Goal: Task Accomplishment & Management: Use online tool/utility

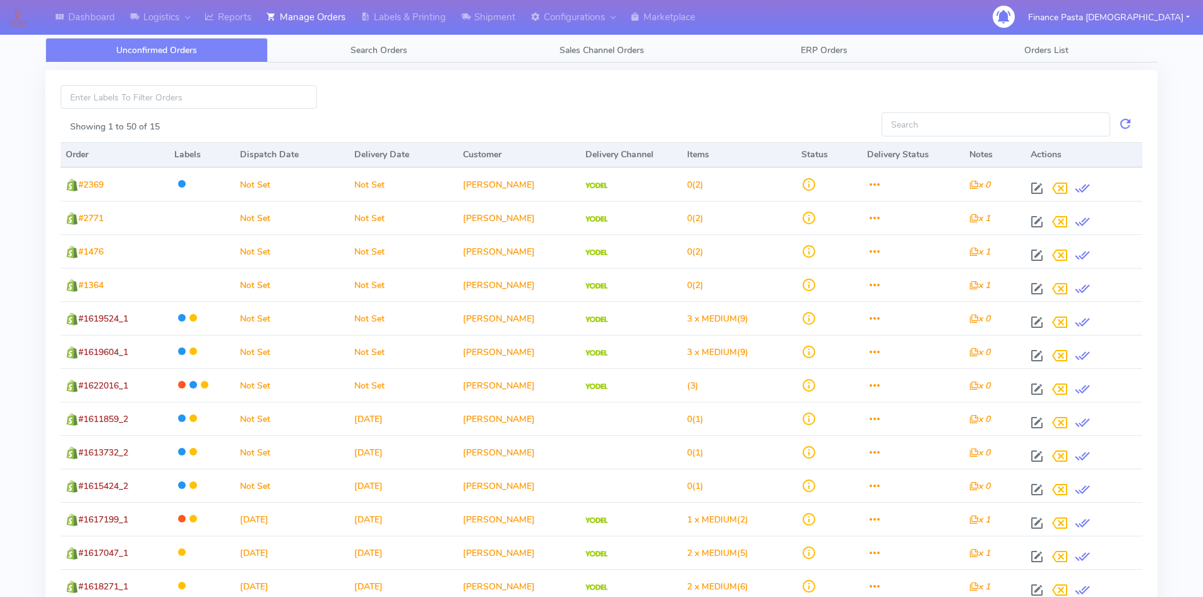
click at [473, 79] on div "Showing 1 to 50 of 15 Order Labels Dispatch Date Delivery Date Customer Deliver…" at bounding box center [601, 379] width 1112 height 618
click at [293, 8] on link "Manage Orders" at bounding box center [306, 17] width 94 height 35
click at [304, 8] on link "Manage Orders" at bounding box center [306, 17] width 94 height 35
click at [310, 21] on link "Manage Orders" at bounding box center [306, 17] width 94 height 35
click at [398, 49] on span "Search Orders" at bounding box center [378, 50] width 57 height 12
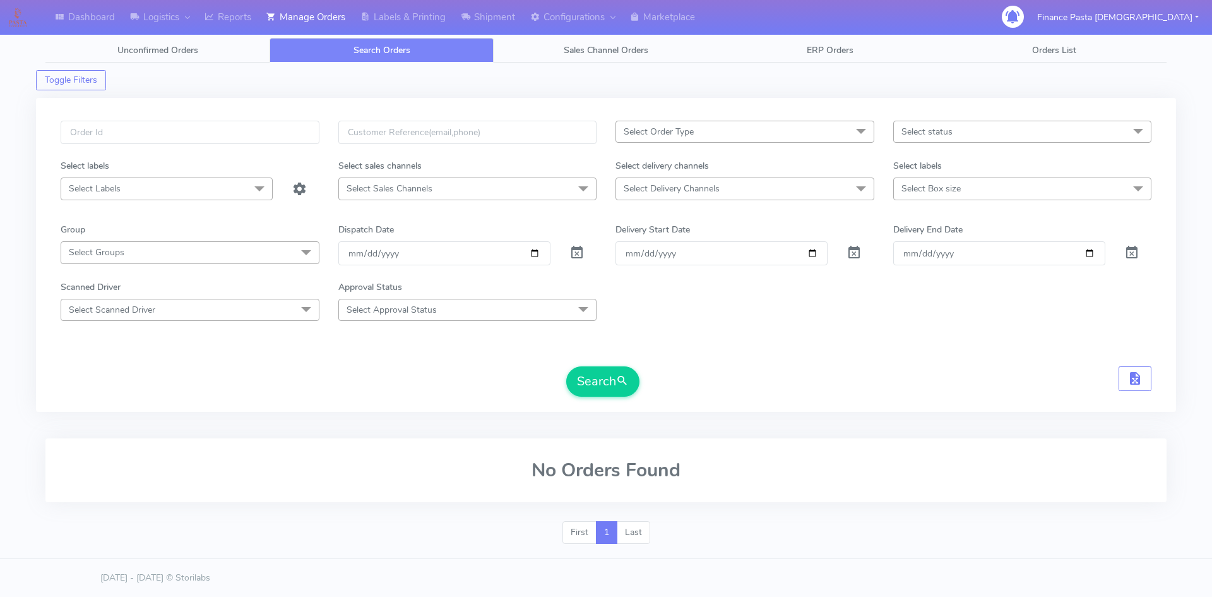
click at [792, 360] on form "Select Order Type Select All MEALS ATAVI One Off Pasta Club Gift Kit Event Unkn…" at bounding box center [606, 259] width 1091 height 276
click at [934, 128] on span "Select status" at bounding box center [927, 132] width 51 height 12
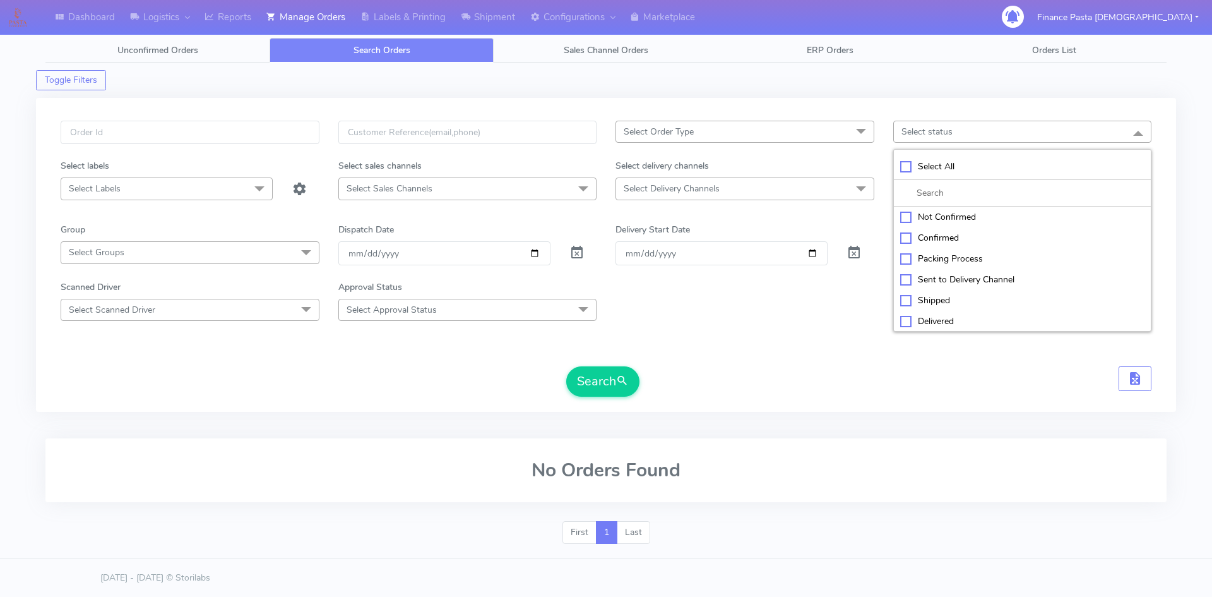
click at [911, 222] on div "Not Confirmed" at bounding box center [1022, 216] width 245 height 13
checkbox input "true"
click at [908, 240] on div "Confirmed" at bounding box center [1022, 238] width 245 height 13
checkbox input "true"
click at [927, 261] on div "Packing Process" at bounding box center [1022, 259] width 245 height 13
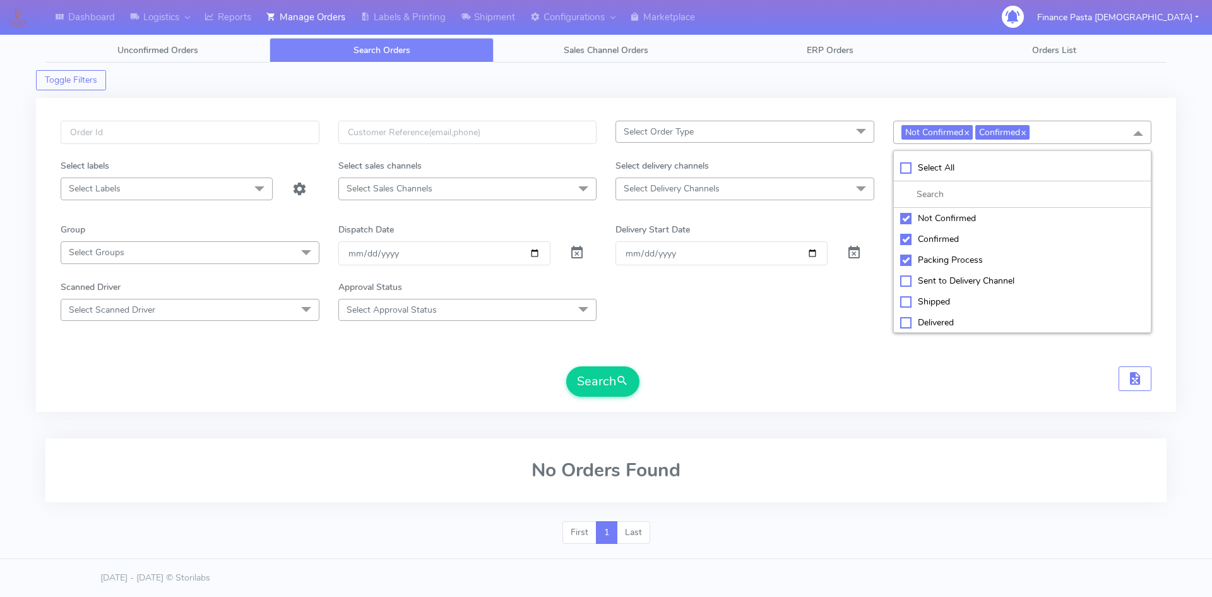
checkbox input "true"
click at [919, 283] on div "Sent to Delivery Channel" at bounding box center [1022, 280] width 245 height 13
checkbox input "true"
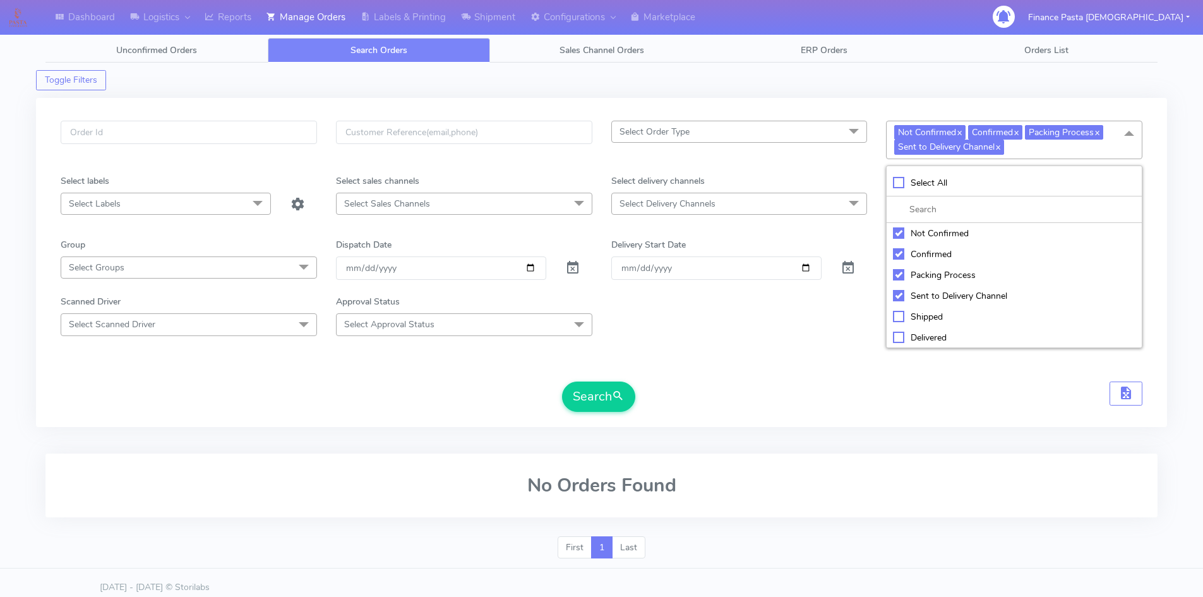
click at [923, 316] on div "Shipped" at bounding box center [1014, 316] width 242 height 13
checkbox input "true"
click at [923, 344] on li "Delivered" at bounding box center [1013, 337] width 255 height 21
checkbox input "true"
click at [469, 201] on span "Select Sales Channels" at bounding box center [464, 204] width 256 height 22
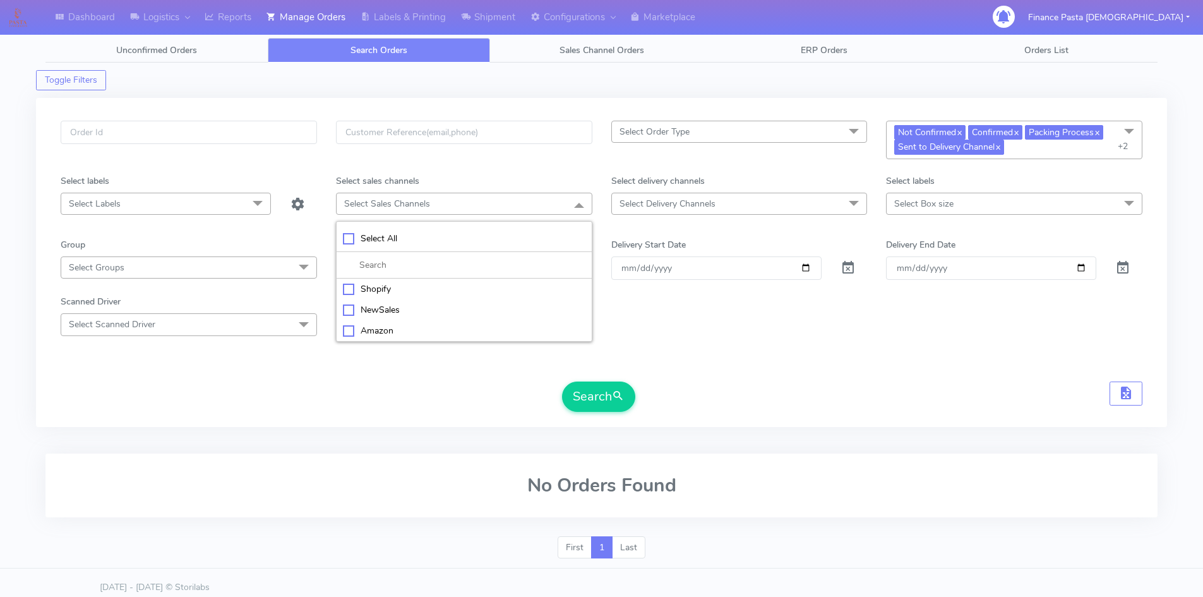
click at [384, 244] on div "Select All" at bounding box center [464, 238] width 242 height 13
checkbox input "true"
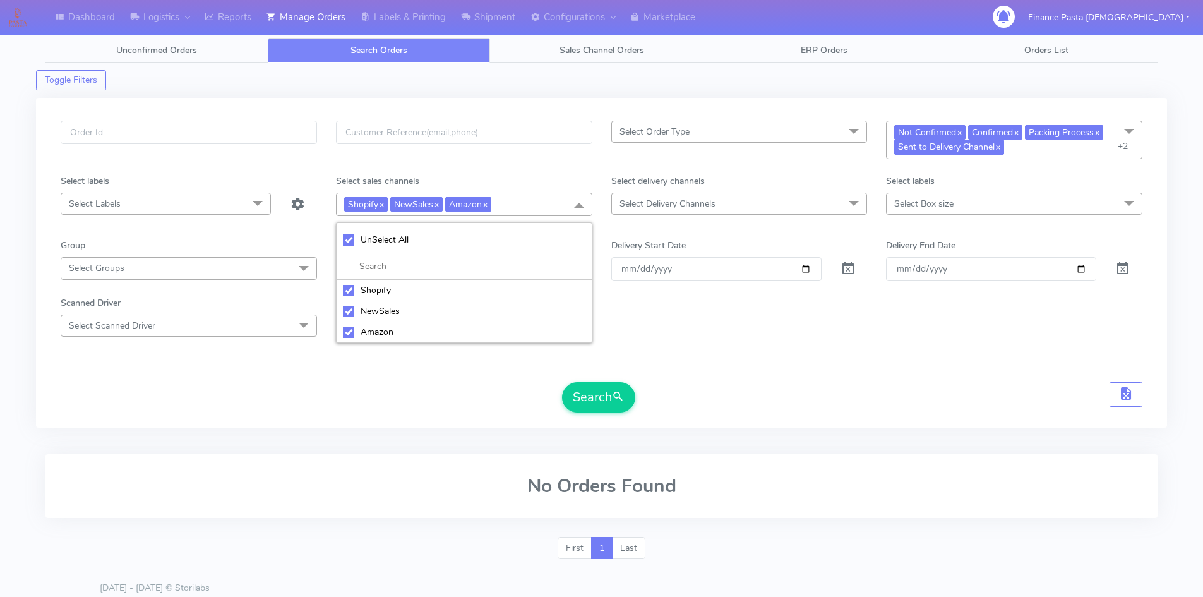
drag, startPoint x: 724, startPoint y: 352, endPoint x: 722, endPoint y: 325, distance: 26.6
click at [724, 351] on form "Select Order Type Select All MEALS ATAVI One Off Pasta Club Gift Kit Event Unkn…" at bounding box center [601, 267] width 1081 height 292
click at [727, 198] on span "Select Delivery Channels" at bounding box center [739, 204] width 256 height 22
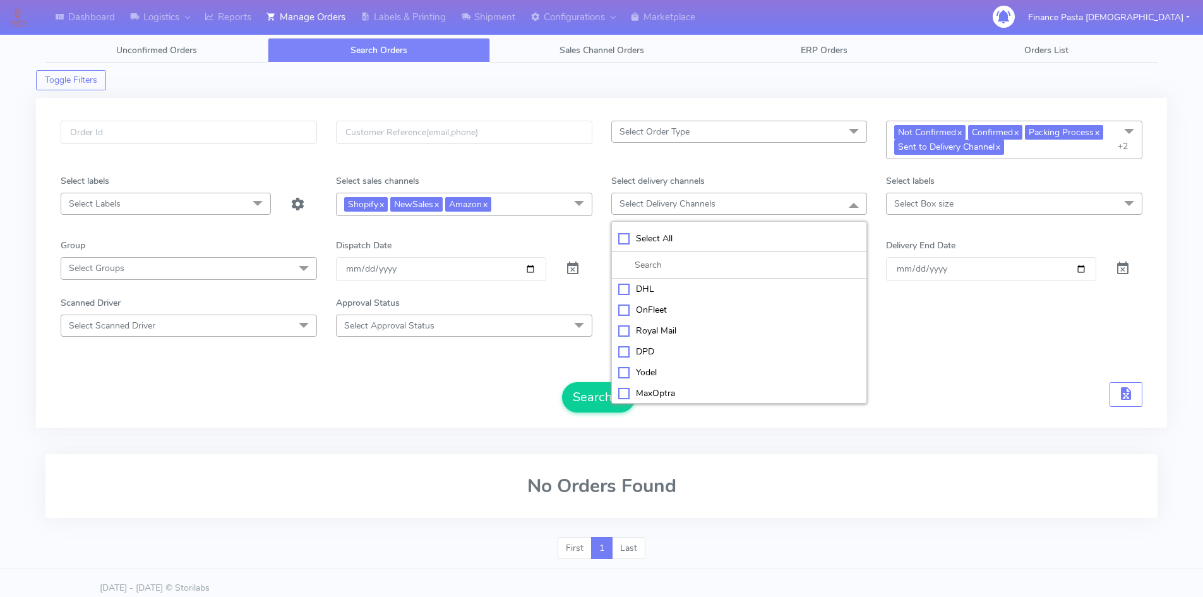
click at [654, 235] on div "Select All" at bounding box center [739, 238] width 242 height 13
checkbox input "true"
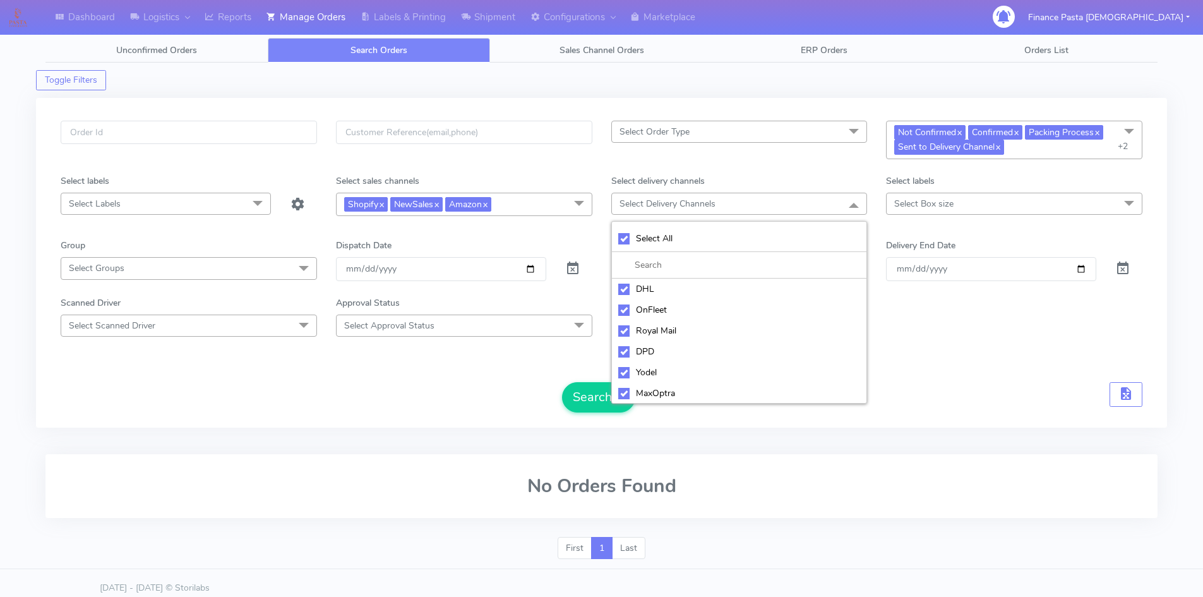
checkbox input "true"
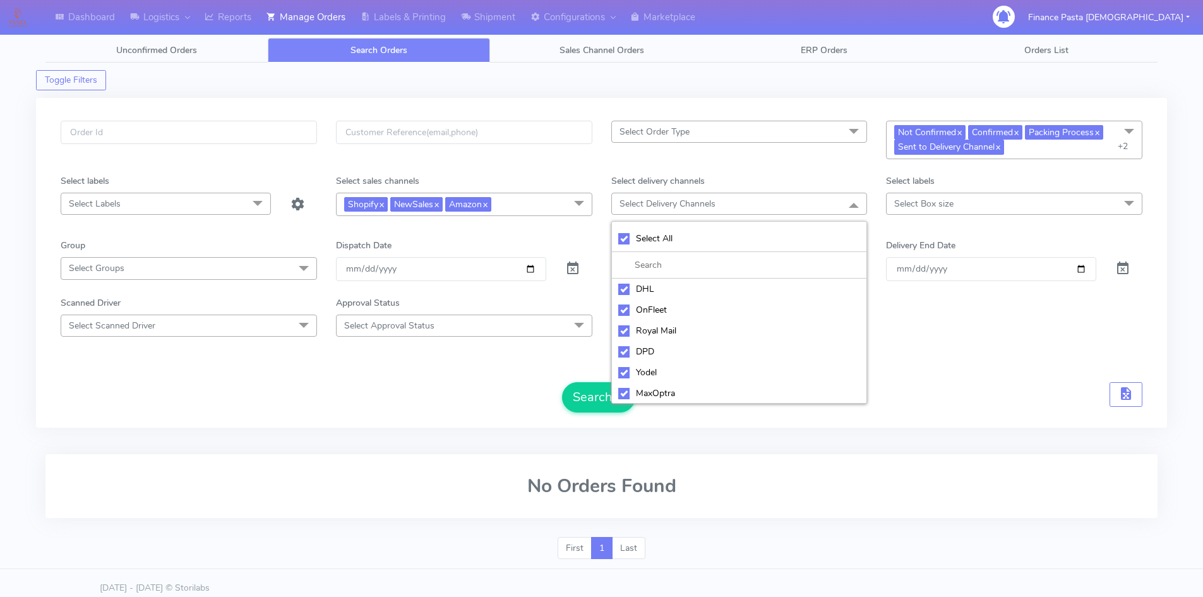
checkbox input "true"
click at [981, 415] on div "Select Order Type Select All MEALS ATAVI One Off Pasta Club Gift Kit Event Unkn…" at bounding box center [601, 270] width 1100 height 299
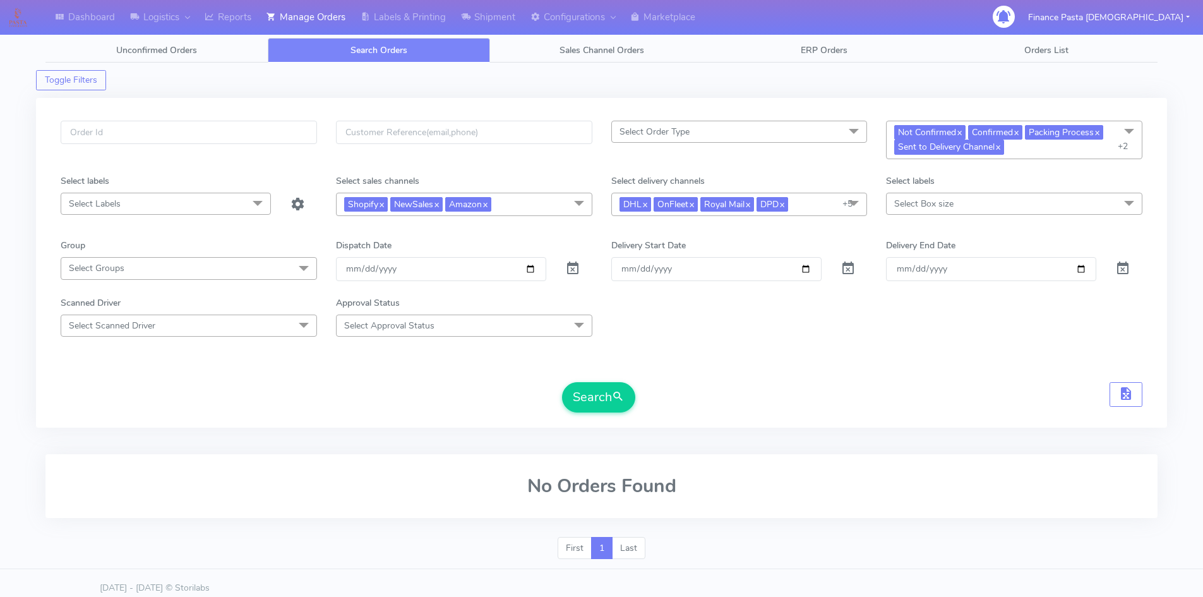
click at [966, 207] on span "Select Box size" at bounding box center [1014, 204] width 256 height 22
drag, startPoint x: 934, startPoint y: 237, endPoint x: 935, endPoint y: 294, distance: 56.2
click at [934, 237] on div "Select All" at bounding box center [1014, 238] width 242 height 13
checkbox input "true"
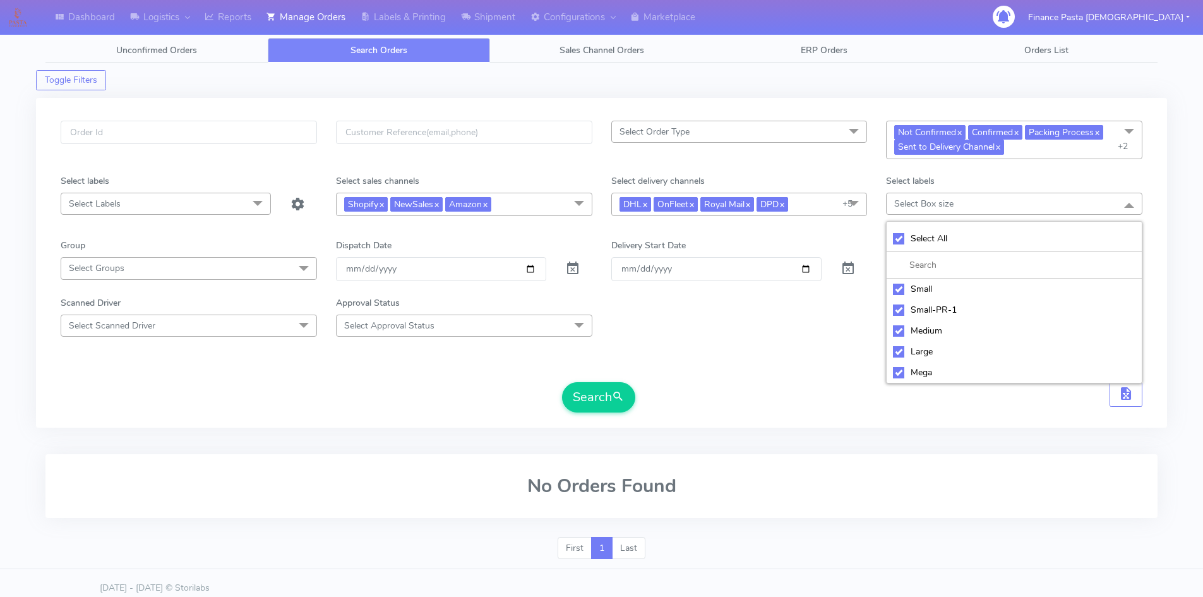
checkbox input "true"
click at [788, 369] on form "Select Order Type Select All MEALS ATAVI One Off Pasta Club Gift Kit Event Unkn…" at bounding box center [601, 267] width 1081 height 292
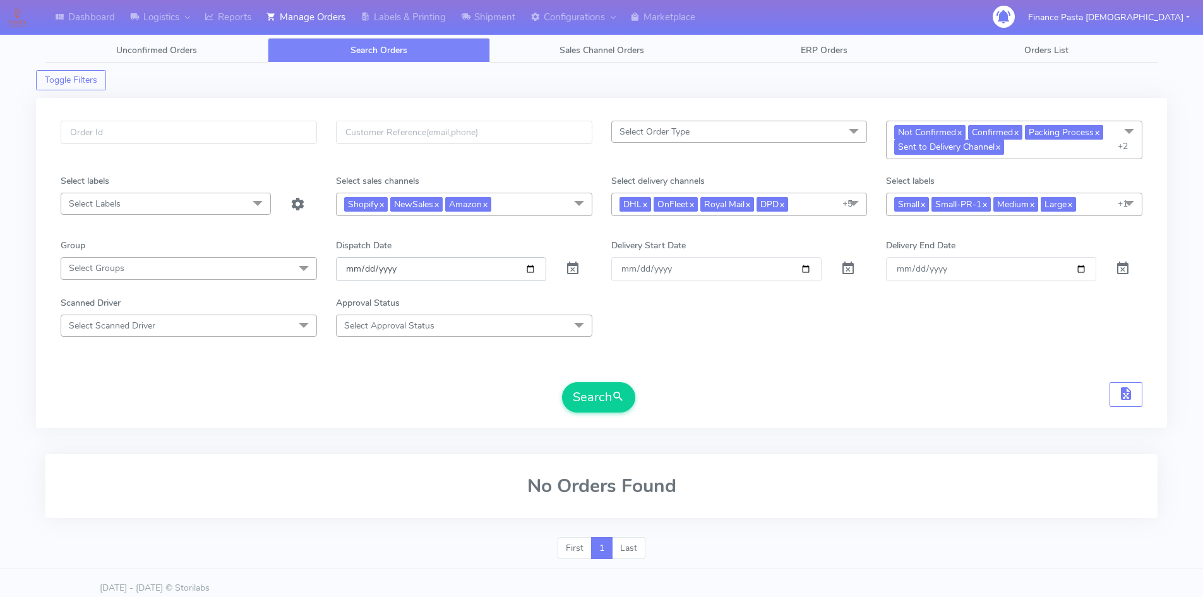
click at [465, 262] on input "[DATE]" at bounding box center [441, 268] width 210 height 23
click at [499, 270] on input "[DATE]" at bounding box center [441, 268] width 210 height 23
click at [532, 268] on input "[DATE]" at bounding box center [441, 268] width 210 height 23
type input "[DATE]"
click at [773, 365] on form "Select Order Type Select All MEALS ATAVI One Off Pasta Club Gift Kit Event Unkn…" at bounding box center [601, 267] width 1081 height 292
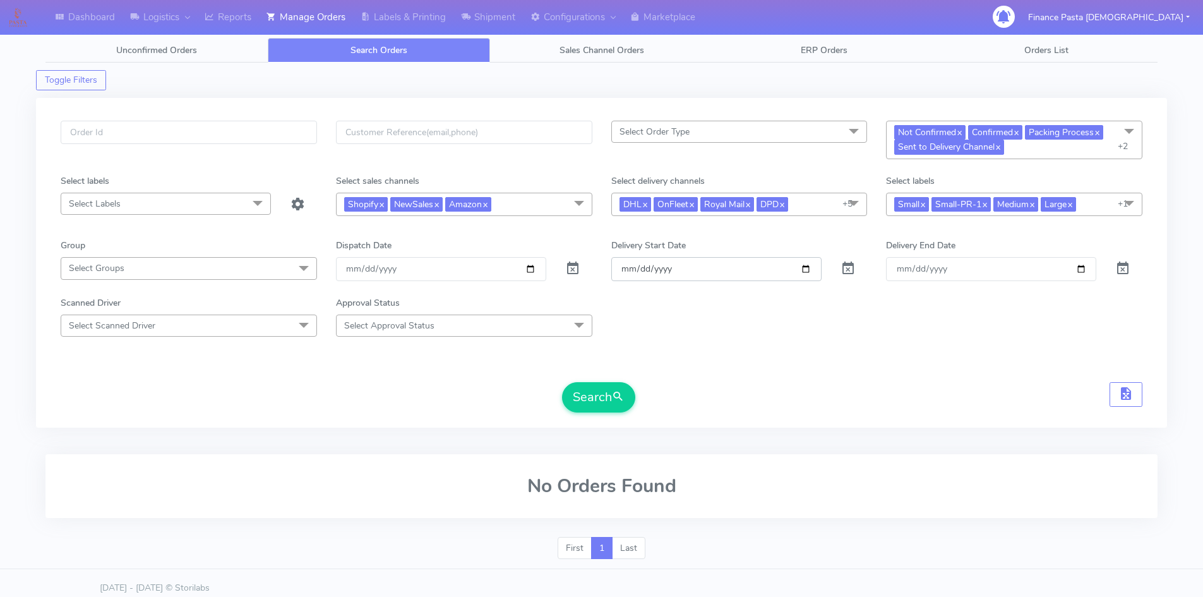
click at [729, 261] on input "Order" at bounding box center [716, 268] width 210 height 23
click at [737, 276] on input "Order" at bounding box center [716, 268] width 210 height 23
click at [1013, 346] on form "Select Order Type Select All MEALS ATAVI One Off Pasta Club Gift Kit Event Unkn…" at bounding box center [601, 267] width 1081 height 292
click at [547, 390] on div "Search" at bounding box center [601, 397] width 1081 height 30
click at [622, 390] on span "submit" at bounding box center [618, 396] width 13 height 17
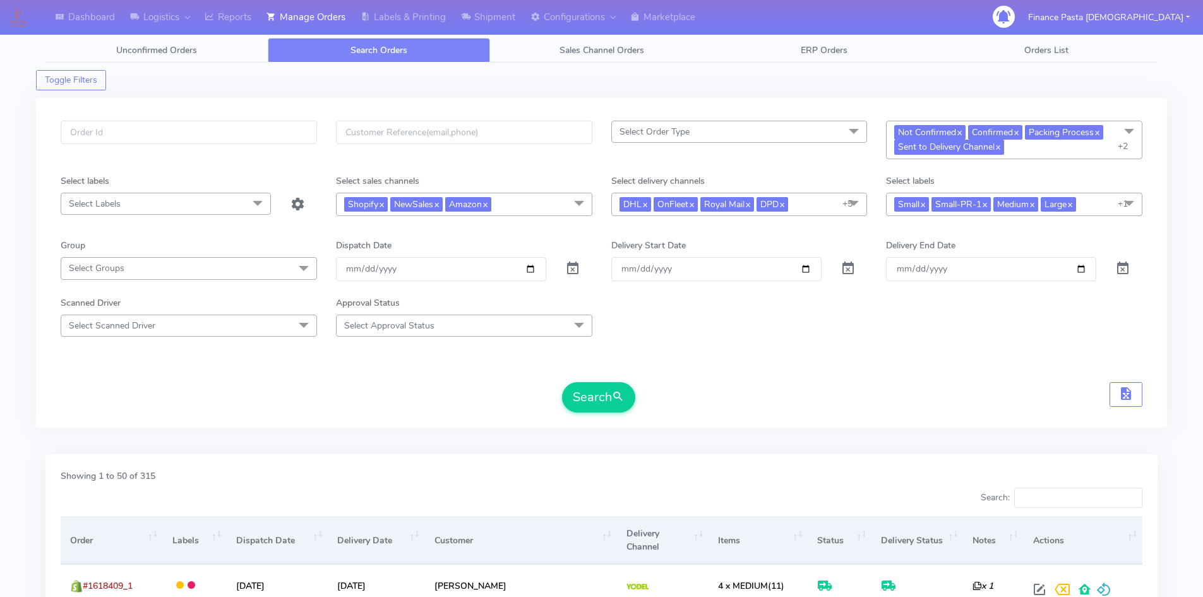
click at [1078, 389] on div "Search" at bounding box center [601, 397] width 1081 height 30
click at [1122, 395] on span "button" at bounding box center [1125, 396] width 15 height 12
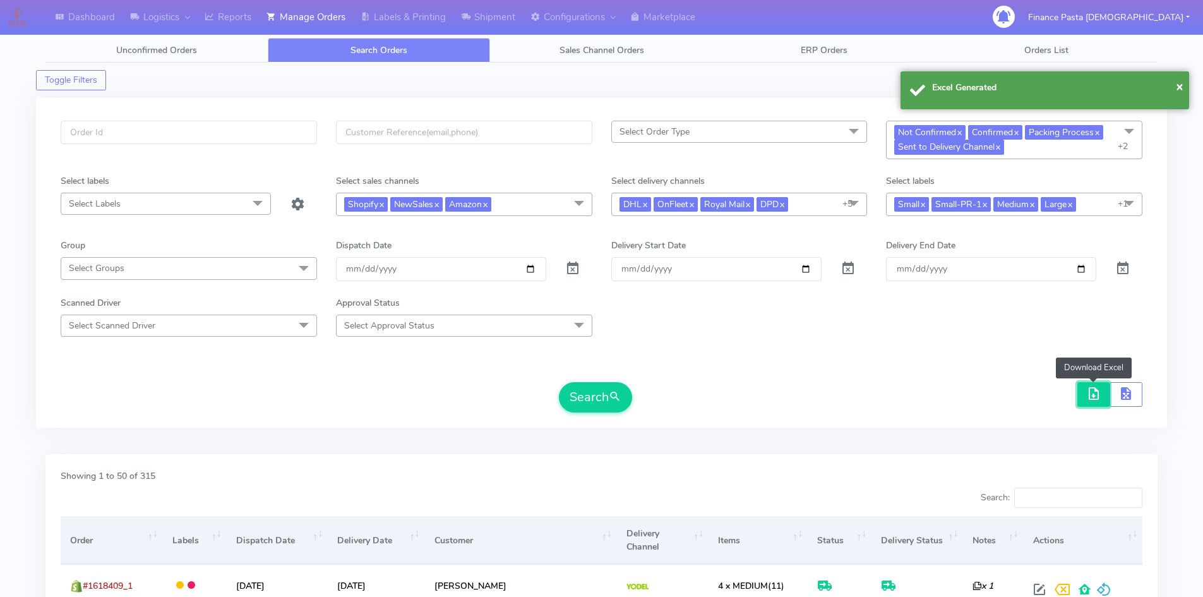
click at [1090, 390] on span "button" at bounding box center [1093, 396] width 15 height 12
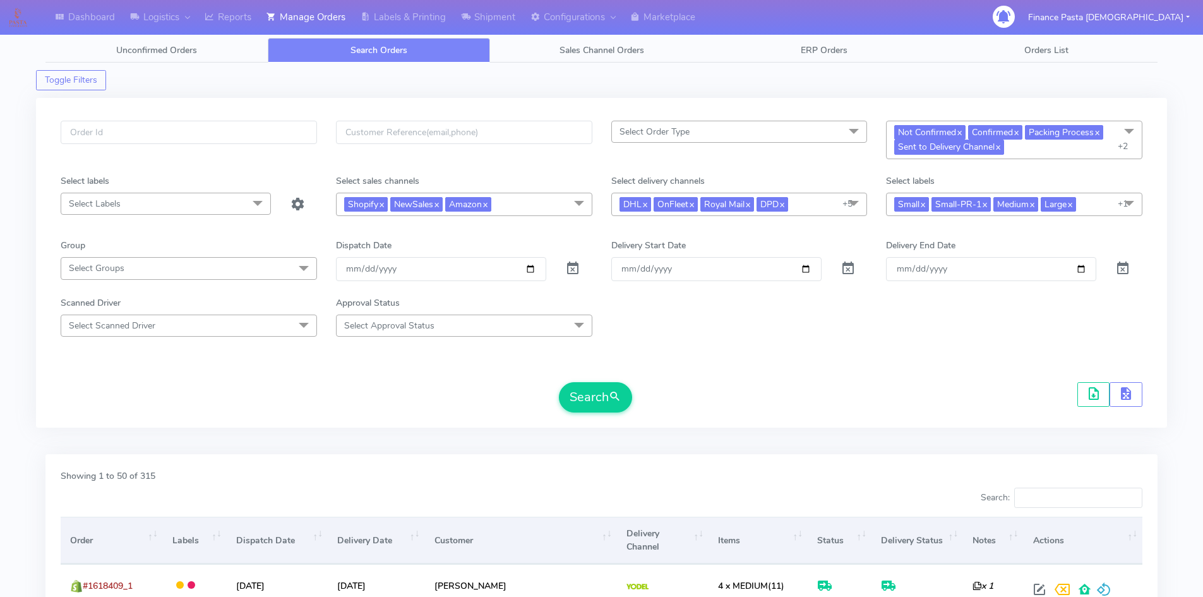
click at [960, 360] on form "Select Order Type Select All MEALS ATAVI One Off Pasta Club Gift Kit Event Unkn…" at bounding box center [601, 267] width 1081 height 292
click at [1126, 395] on span "button" at bounding box center [1125, 396] width 15 height 12
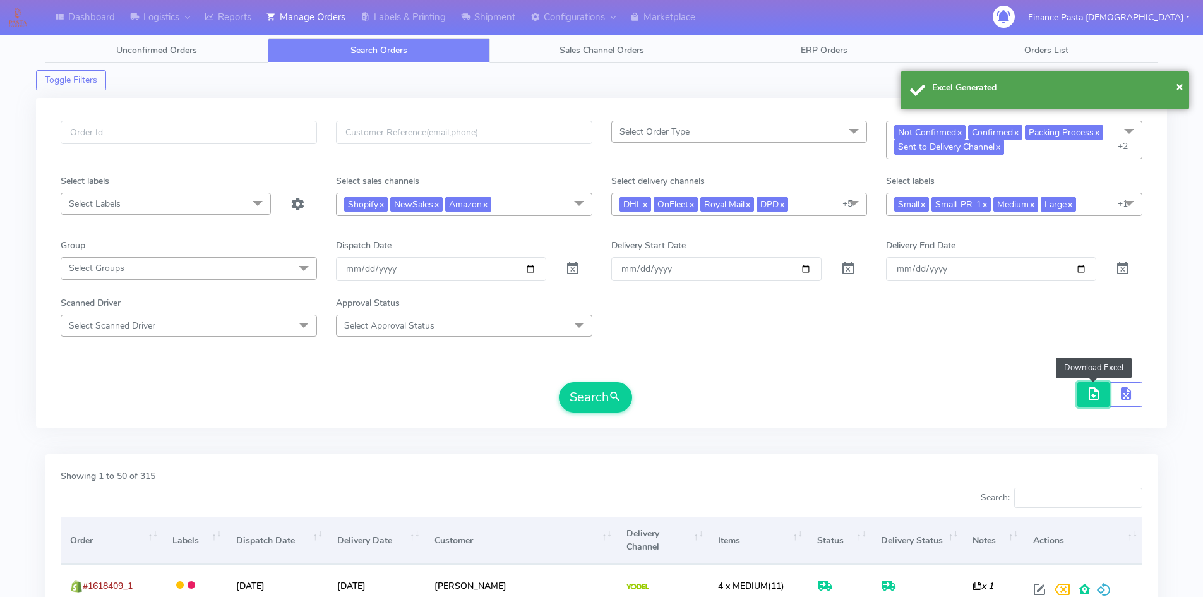
click at [1100, 396] on span "button" at bounding box center [1093, 396] width 15 height 12
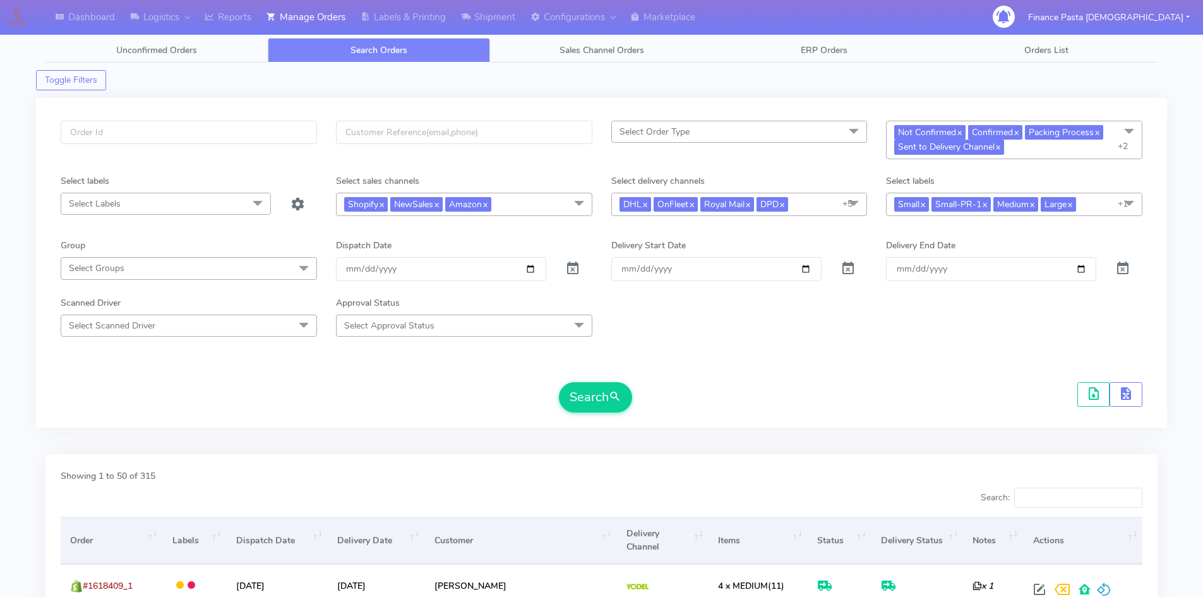
click at [832, 333] on div "Scanned Driver Select Scanned Driver Select All Test Driver [PERSON_NAME] Abdul…" at bounding box center [601, 316] width 1100 height 40
click at [749, 268] on input "Order" at bounding box center [716, 268] width 210 height 23
click at [808, 271] on input "Order" at bounding box center [716, 268] width 210 height 23
type input "[DATE]"
click at [770, 339] on form "Select Order Type Select All MEALS ATAVI One Off Pasta Club Gift Kit Event Unkn…" at bounding box center [601, 267] width 1081 height 292
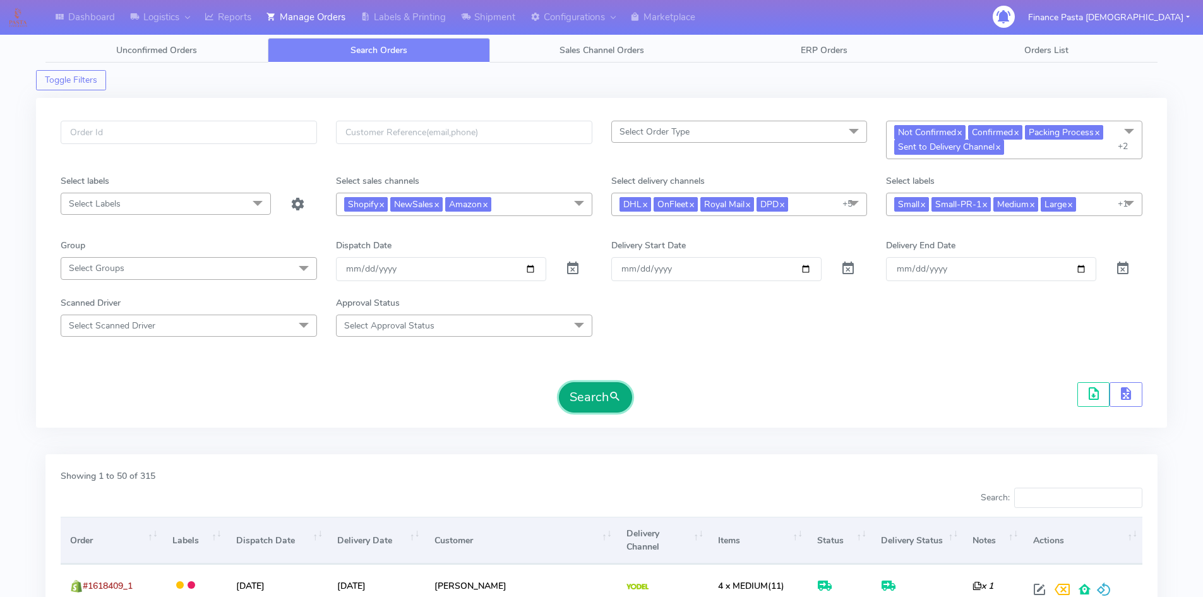
click at [600, 400] on button "Search" at bounding box center [595, 397] width 73 height 30
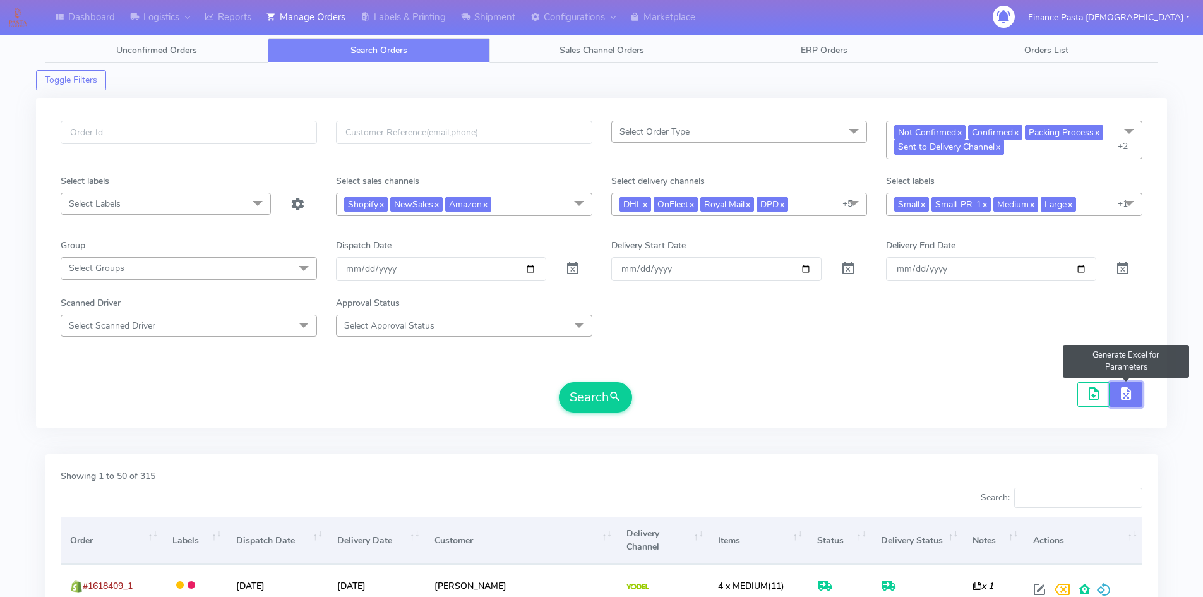
click at [1122, 397] on span "button" at bounding box center [1125, 396] width 15 height 12
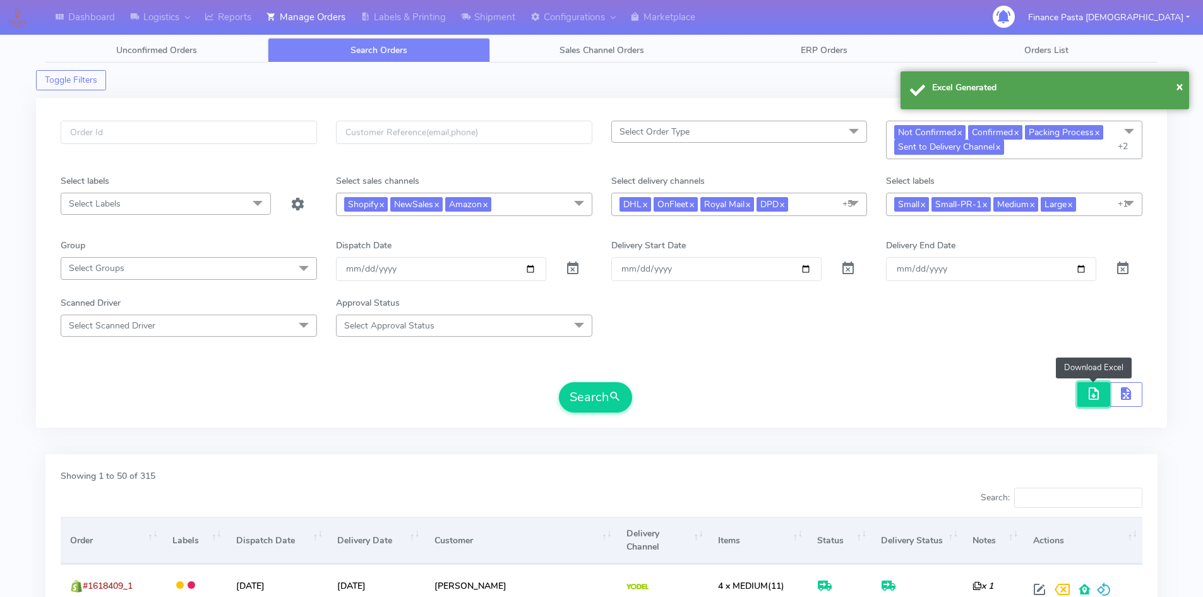
click at [1093, 396] on span "button" at bounding box center [1093, 396] width 15 height 12
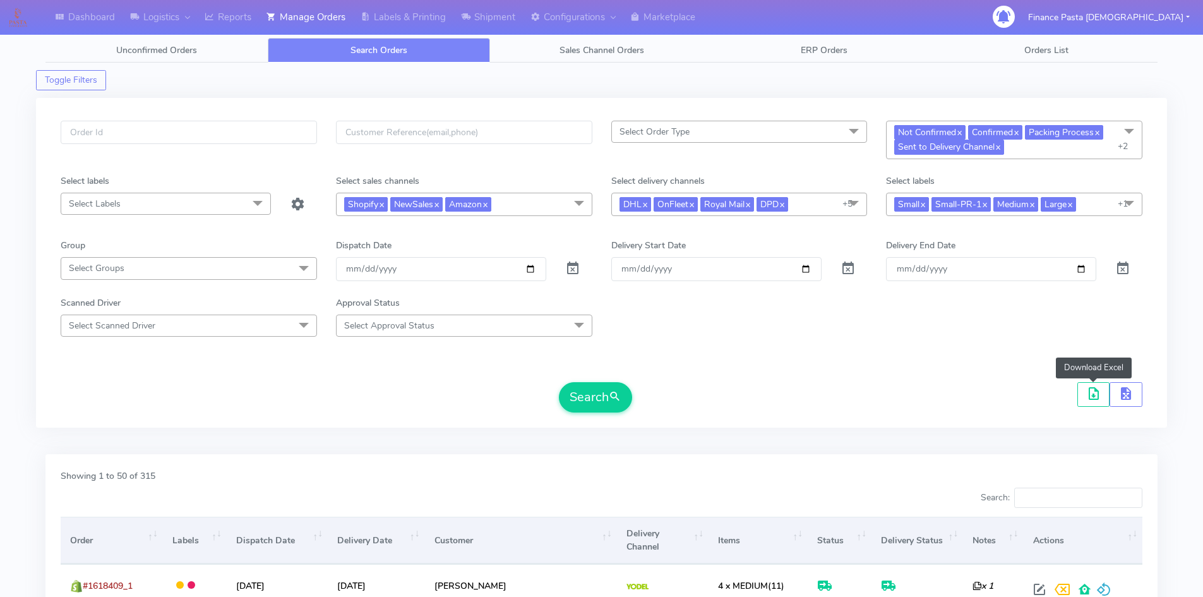
click at [1005, 389] on div "Search Download Excel" at bounding box center [601, 397] width 1081 height 30
click at [1086, 395] on span "button" at bounding box center [1093, 396] width 15 height 12
click at [772, 386] on div "Search Download Excel" at bounding box center [601, 397] width 1081 height 30
click at [758, 342] on form "Select Order Type Select All MEALS ATAVI One Off Pasta Club Gift Kit Event Unkn…" at bounding box center [601, 267] width 1081 height 292
click at [597, 395] on button "Search" at bounding box center [595, 397] width 73 height 30
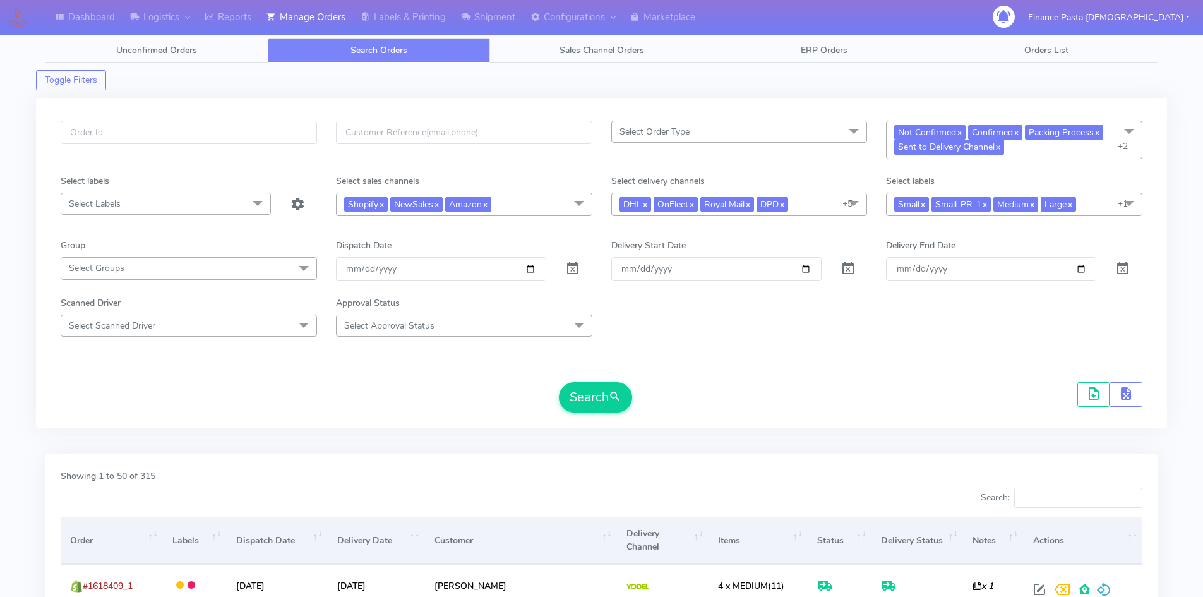
click at [950, 381] on form "Select Order Type Select All MEALS ATAVI One Off Pasta Club Gift Kit Event Unkn…" at bounding box center [601, 267] width 1081 height 292
click at [600, 397] on button "Search" at bounding box center [595, 397] width 73 height 30
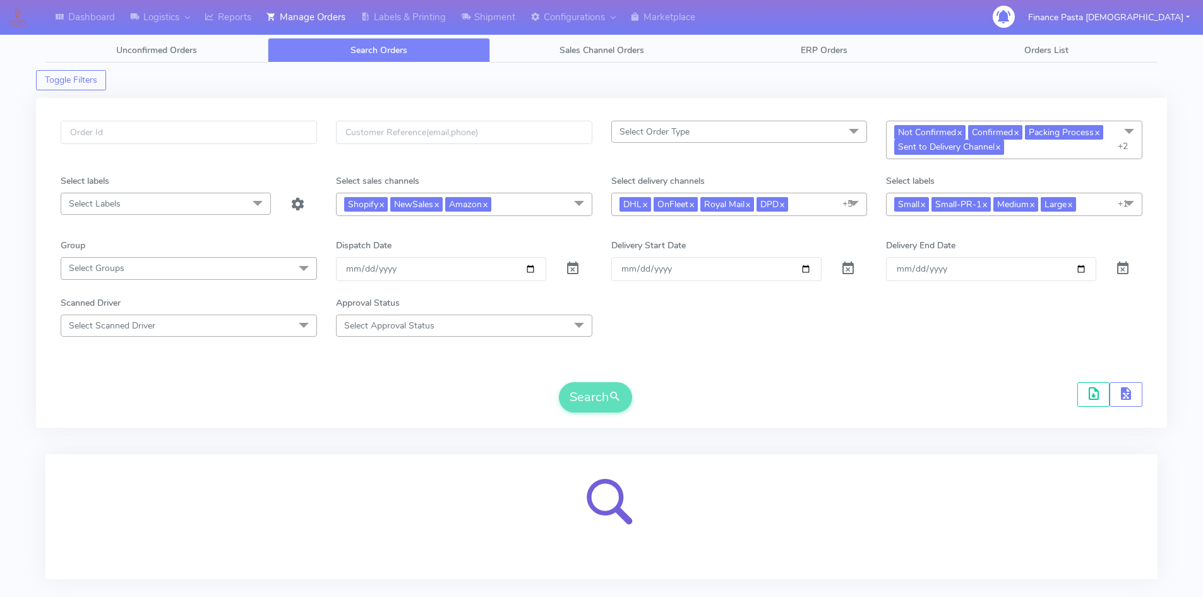
click at [1041, 405] on div "Search" at bounding box center [601, 397] width 1081 height 30
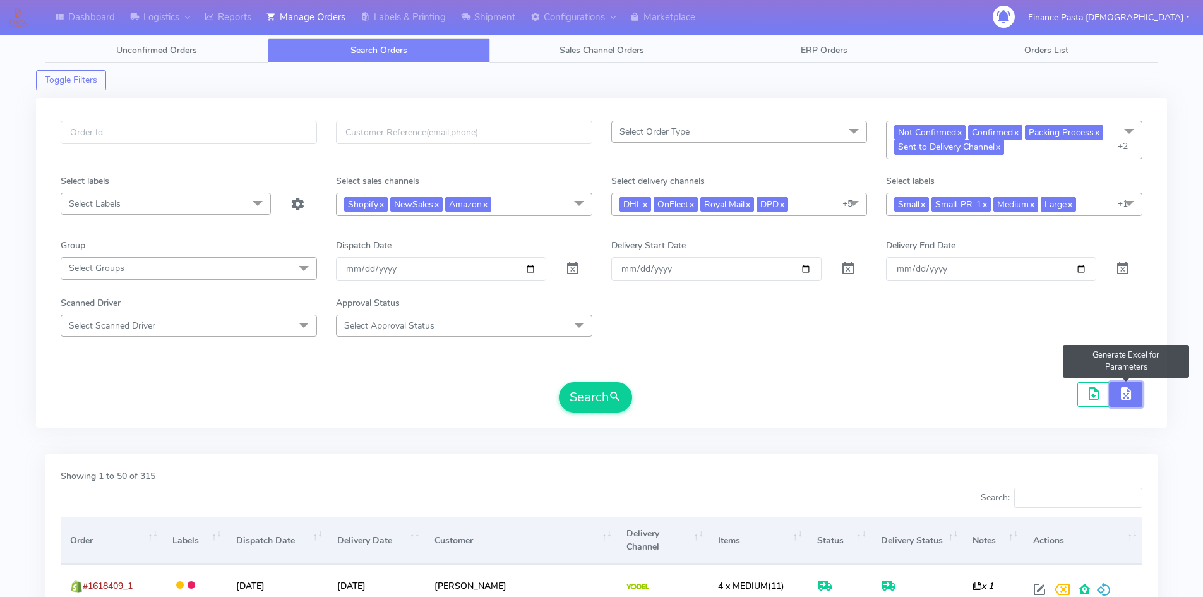
click at [1131, 396] on span "button" at bounding box center [1125, 396] width 15 height 12
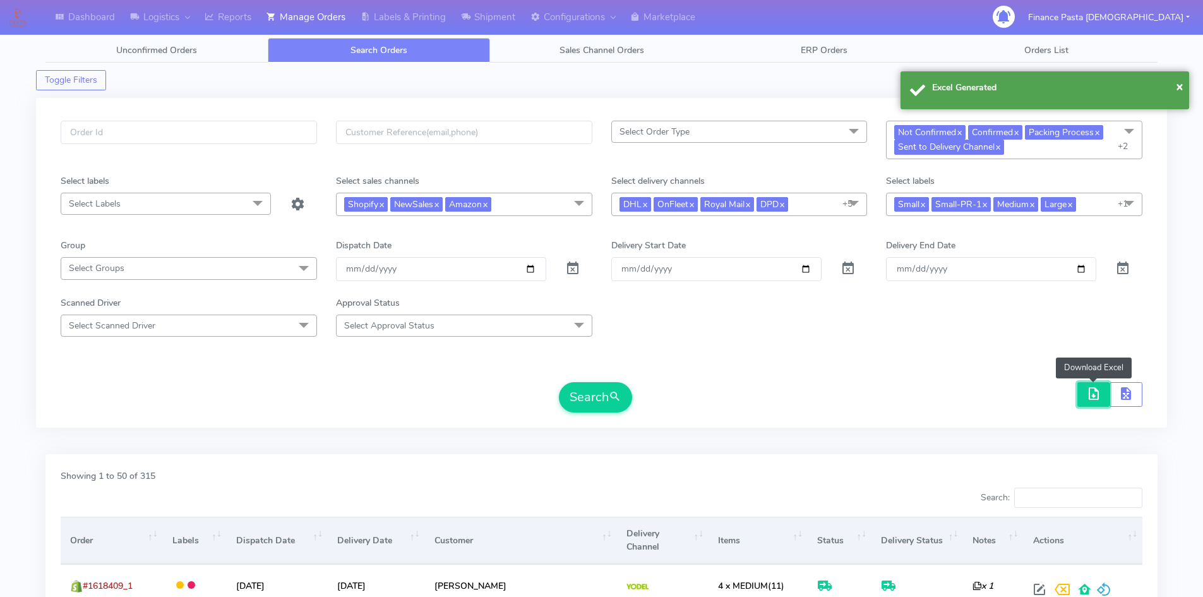
click at [1090, 398] on span "button" at bounding box center [1093, 396] width 15 height 12
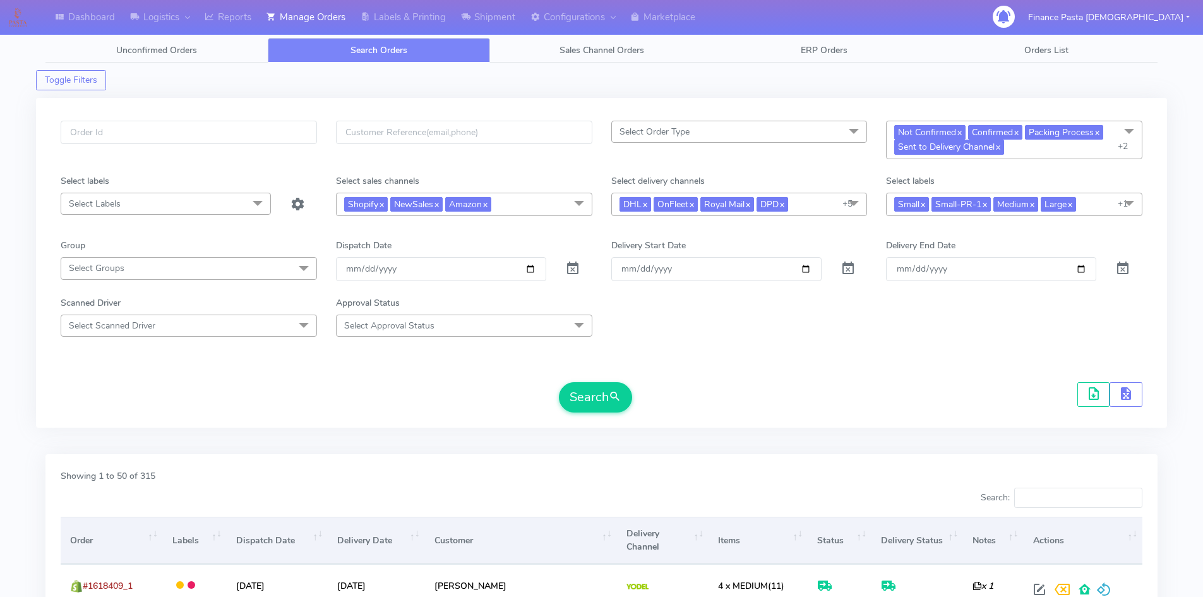
click at [907, 345] on form "Select Order Type Select All MEALS ATAVI One Off Pasta Club Gift Kit Event Unkn…" at bounding box center [601, 267] width 1081 height 292
click at [1091, 399] on span "button" at bounding box center [1093, 396] width 15 height 12
click at [1098, 391] on span "button" at bounding box center [1093, 396] width 15 height 12
